Goal: Transaction & Acquisition: Purchase product/service

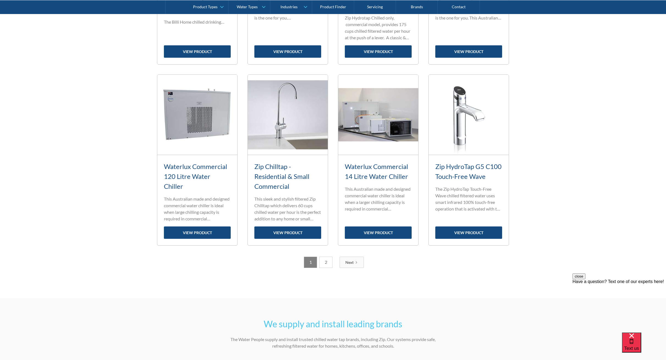
scroll to position [185, 0]
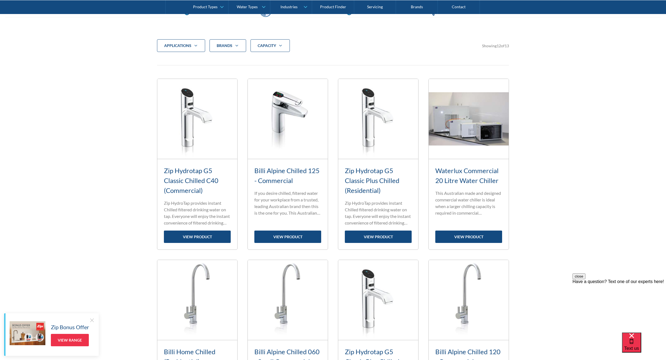
click at [282, 119] on img at bounding box center [288, 119] width 80 height 80
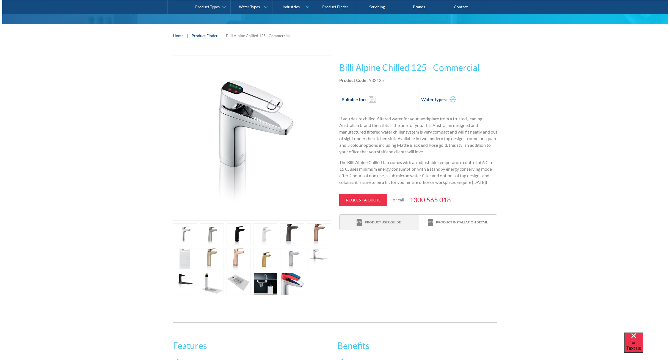
scroll to position [71, 0]
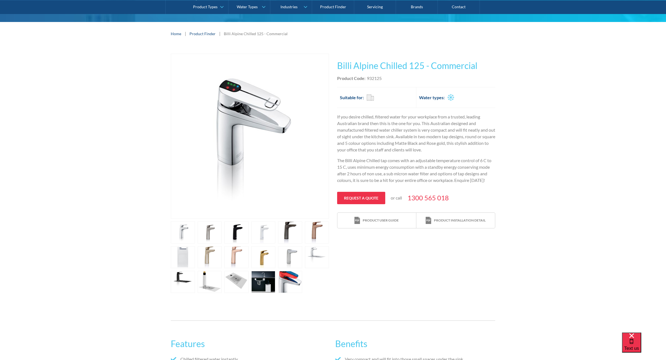
click at [261, 286] on link "open lightbox" at bounding box center [263, 282] width 24 height 22
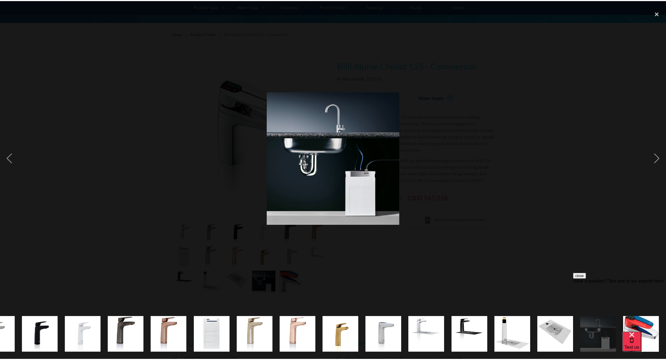
scroll to position [0, 115]
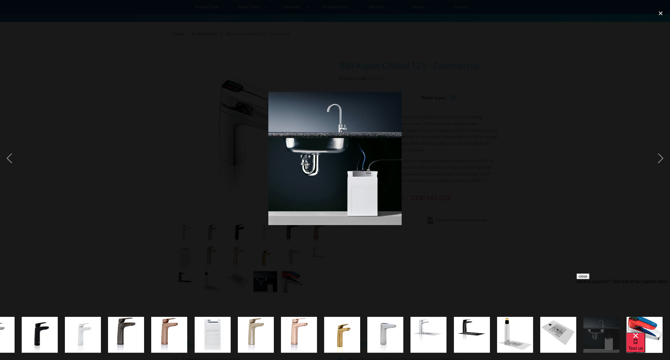
click at [567, 149] on div at bounding box center [335, 158] width 670 height 302
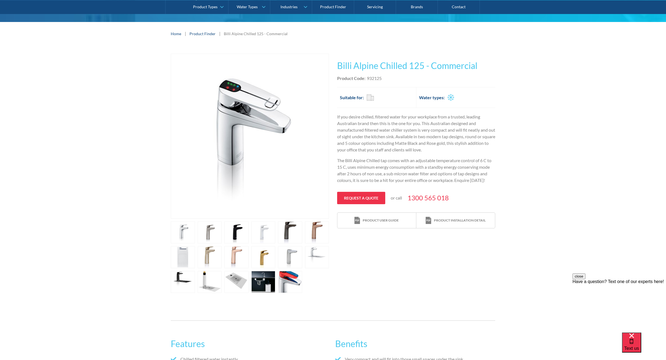
scroll to position [0, 0]
click at [178, 259] on link "open lightbox" at bounding box center [183, 257] width 24 height 22
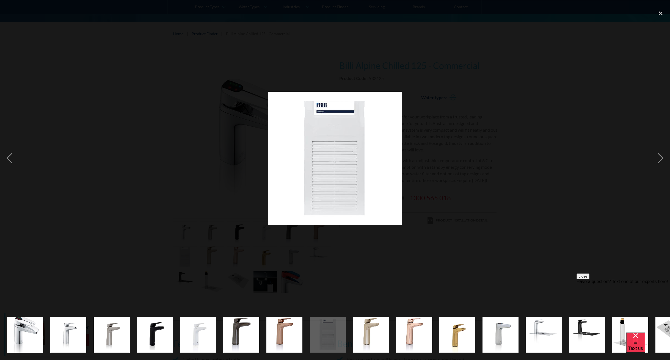
click at [564, 147] on div at bounding box center [335, 158] width 670 height 302
